Goal: Task Accomplishment & Management: Use online tool/utility

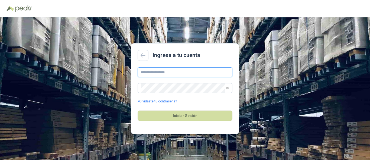
click at [193, 73] on input "text" at bounding box center [185, 72] width 95 height 10
type input "**********"
click at [227, 88] on icon "eye-invisible" at bounding box center [227, 87] width 3 height 3
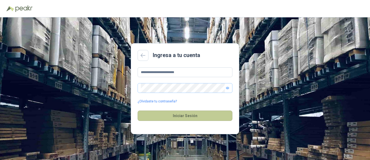
click at [190, 115] on button "Iniciar Sesión" at bounding box center [185, 115] width 95 height 10
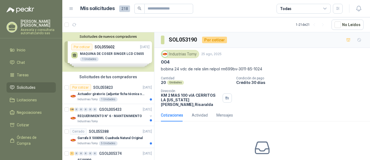
scroll to position [28, 0]
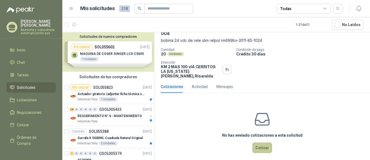
click at [258, 142] on button "Cotizar" at bounding box center [263, 147] width 20 height 10
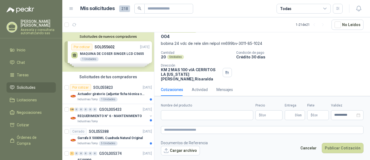
scroll to position [25, 0]
click at [169, 113] on input "Nombre del producto" at bounding box center [207, 115] width 92 height 10
